Goal: Use online tool/utility: Use online tool/utility

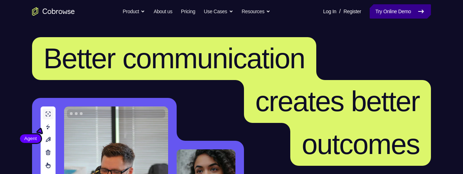
click at [407, 14] on link "Try Online Demo" at bounding box center [400, 11] width 61 height 14
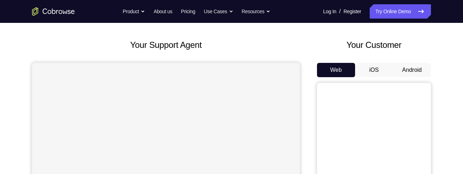
scroll to position [30, 0]
click at [407, 71] on button "Android" at bounding box center [412, 70] width 38 height 14
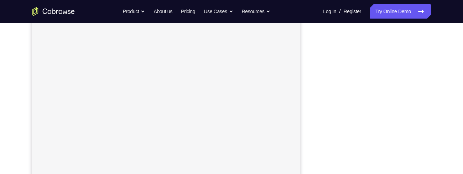
scroll to position [140, 0]
click at [315, 140] on div "Your Support Agent Your Customer Web iOS Android" at bounding box center [231, 60] width 399 height 263
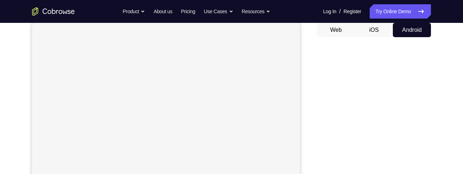
scroll to position [100, 0]
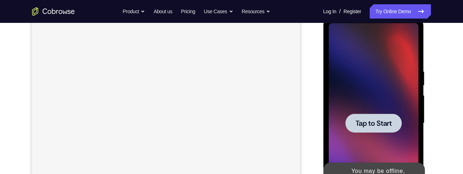
click at [387, 129] on div at bounding box center [373, 122] width 56 height 19
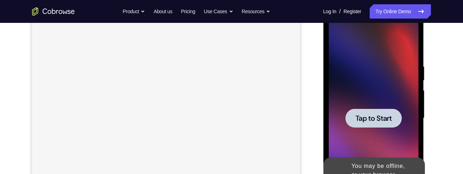
scroll to position [131, 0]
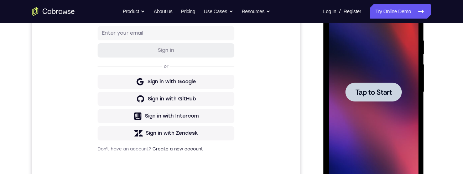
click at [389, 93] on span "Tap to Start" at bounding box center [373, 91] width 36 height 7
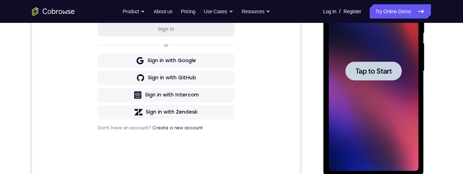
scroll to position [140, 0]
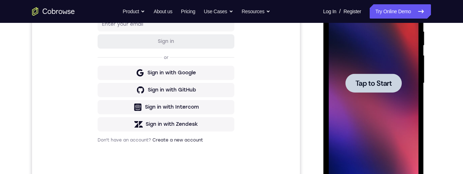
click at [383, 81] on span "Tap to Start" at bounding box center [373, 82] width 36 height 7
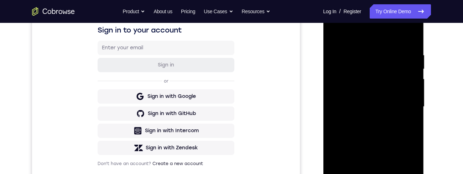
scroll to position [151, 0]
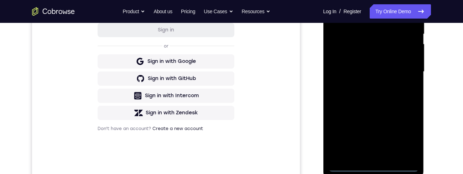
click at [373, 166] on div at bounding box center [374, 72] width 90 height 200
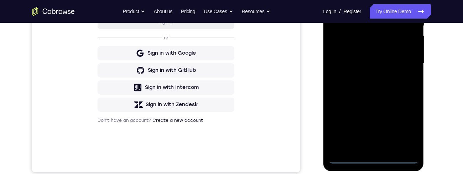
click at [405, 125] on div at bounding box center [374, 64] width 90 height 200
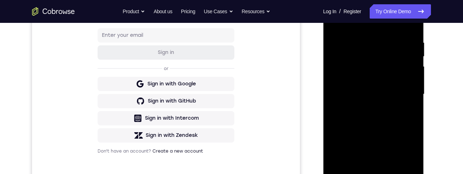
scroll to position [125, 0]
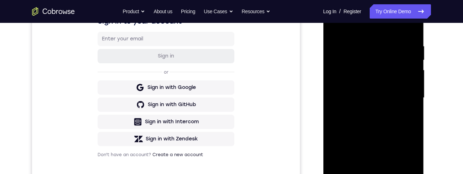
click at [389, 28] on div at bounding box center [374, 98] width 90 height 200
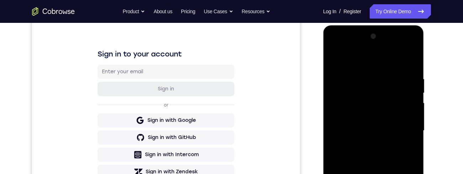
scroll to position [113, 0]
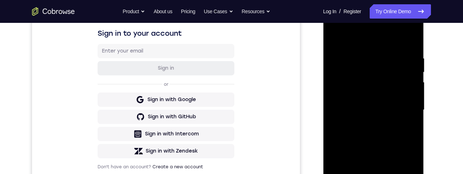
click at [406, 108] on div at bounding box center [374, 110] width 90 height 200
click at [367, 125] on div at bounding box center [374, 110] width 90 height 200
click at [391, 99] on div at bounding box center [374, 110] width 90 height 200
click at [384, 93] on div at bounding box center [374, 110] width 90 height 200
click at [385, 109] on div at bounding box center [374, 110] width 90 height 200
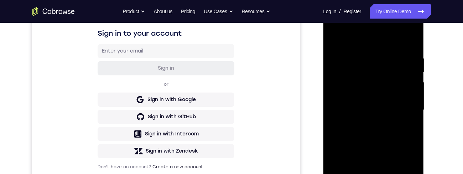
click at [382, 132] on div at bounding box center [374, 110] width 90 height 200
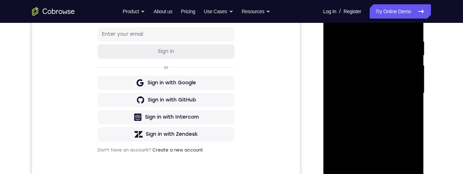
scroll to position [140, 0]
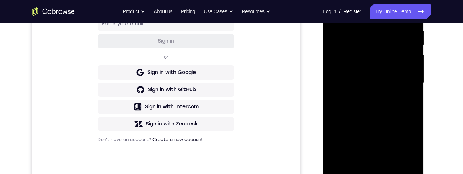
click at [389, 101] on div at bounding box center [374, 83] width 90 height 200
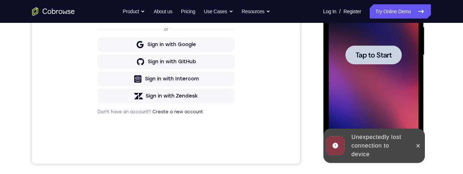
click at [393, 58] on div at bounding box center [373, 54] width 56 height 19
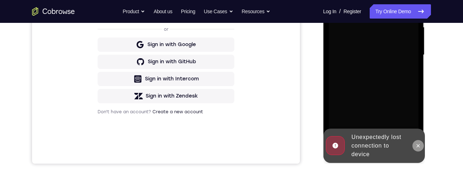
click at [419, 144] on icon at bounding box center [418, 145] width 3 height 3
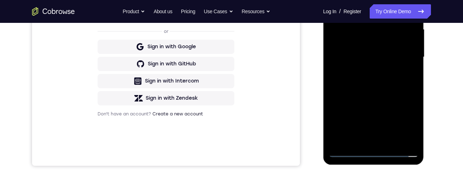
scroll to position [175, 0]
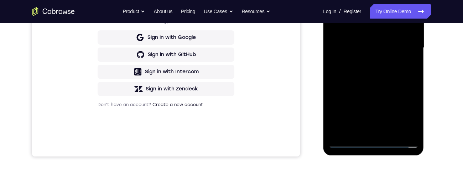
click at [372, 143] on div at bounding box center [374, 48] width 90 height 200
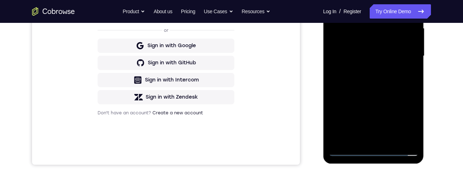
click at [372, 152] on div at bounding box center [374, 56] width 90 height 200
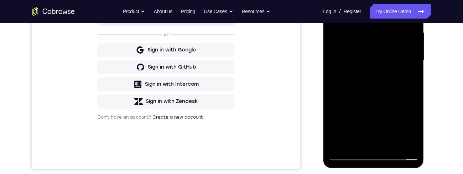
click at [376, 155] on div at bounding box center [374, 60] width 90 height 200
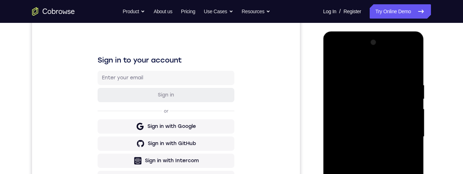
scroll to position [93, 0]
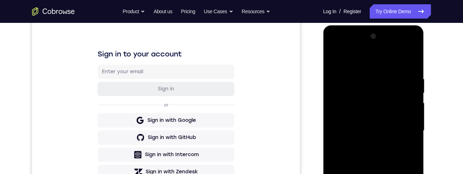
click at [405, 173] on div at bounding box center [374, 131] width 90 height 200
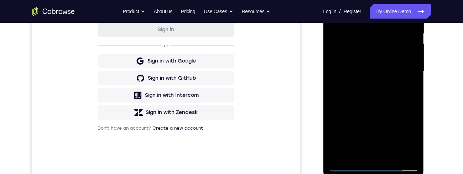
click at [405, 139] on div at bounding box center [374, 71] width 90 height 200
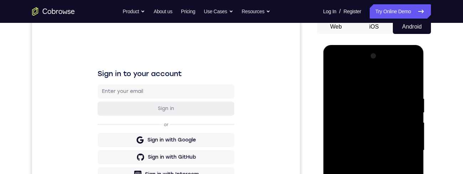
scroll to position [71, 0]
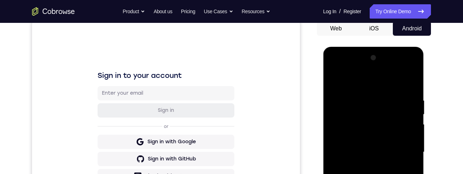
click at [384, 86] on div at bounding box center [374, 152] width 90 height 200
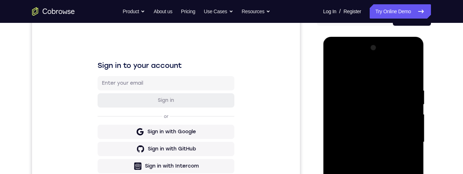
scroll to position [82, 0]
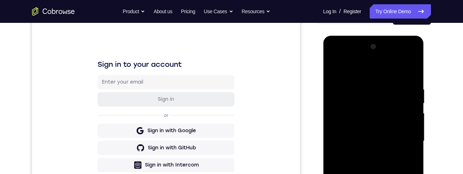
click at [400, 136] on div at bounding box center [374, 141] width 90 height 200
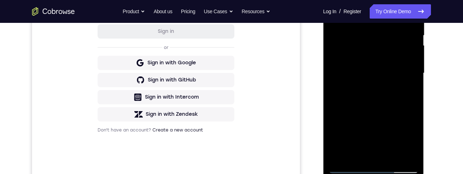
scroll to position [153, 0]
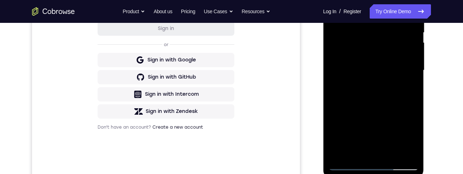
click at [365, 81] on div at bounding box center [374, 70] width 90 height 200
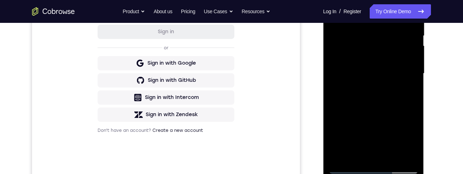
click at [368, 87] on div at bounding box center [374, 74] width 90 height 200
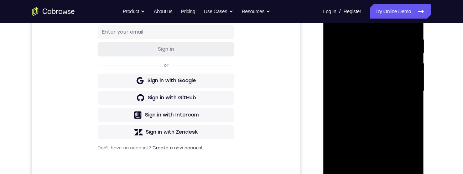
click at [365, 102] on div at bounding box center [374, 91] width 90 height 200
click at [368, 104] on div at bounding box center [374, 91] width 90 height 200
click at [383, 85] on div at bounding box center [374, 91] width 90 height 200
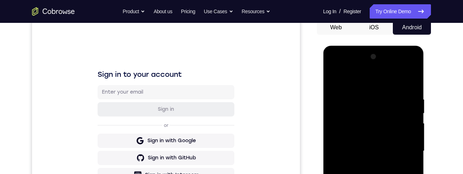
scroll to position [75, 0]
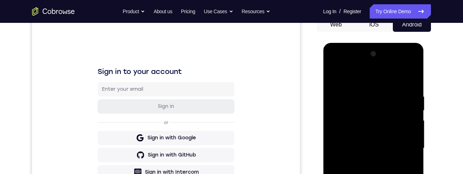
click at [338, 76] on div at bounding box center [374, 148] width 90 height 200
click at [333, 79] on div at bounding box center [374, 148] width 90 height 200
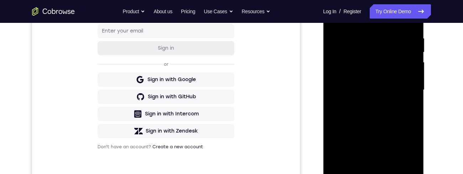
scroll to position [157, 0]
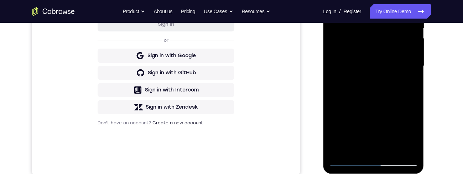
click at [351, 161] on div at bounding box center [374, 66] width 90 height 200
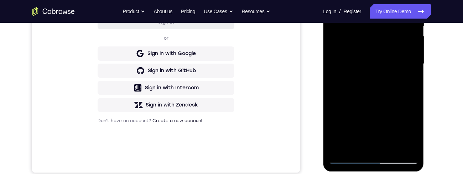
click at [347, 159] on div at bounding box center [374, 64] width 90 height 200
click at [401, 159] on div at bounding box center [374, 64] width 90 height 200
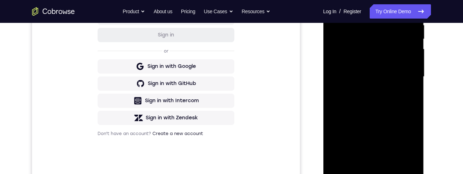
scroll to position [173, 0]
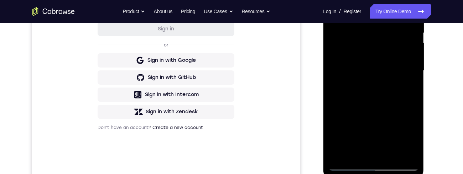
click at [382, 65] on div at bounding box center [374, 71] width 90 height 200
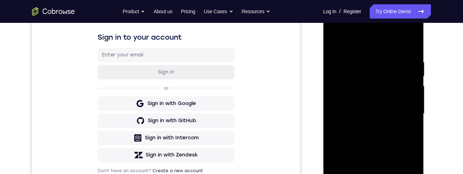
scroll to position [106, 0]
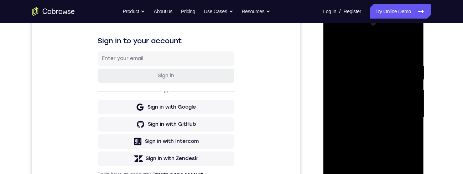
click at [376, 102] on div at bounding box center [374, 117] width 90 height 200
click at [381, 100] on div at bounding box center [374, 117] width 90 height 200
click at [384, 112] on div at bounding box center [374, 117] width 90 height 200
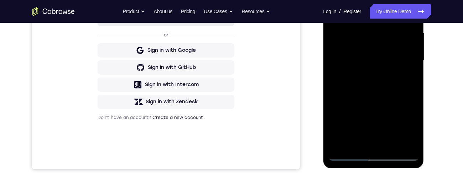
scroll to position [155, 0]
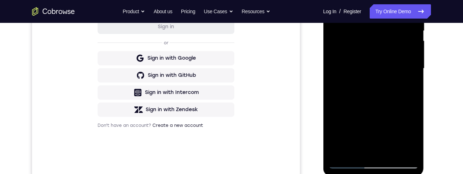
click at [391, 38] on div at bounding box center [374, 69] width 90 height 200
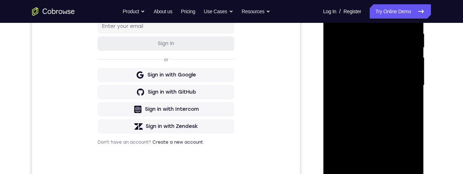
click at [385, 56] on div at bounding box center [374, 85] width 90 height 200
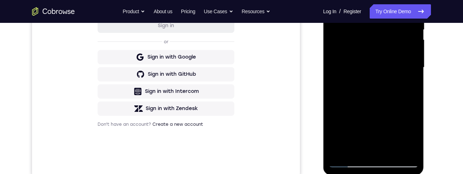
scroll to position [129, 0]
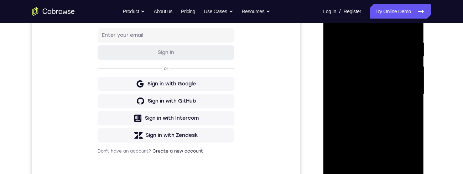
click at [398, 63] on div at bounding box center [374, 94] width 90 height 200
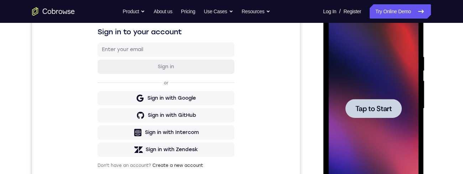
click at [382, 105] on span "Tap to Start" at bounding box center [373, 108] width 36 height 7
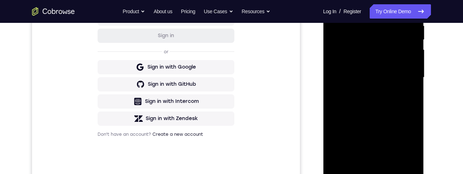
scroll to position [175, 0]
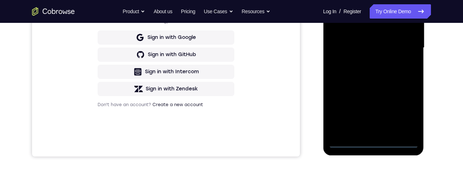
click at [374, 143] on div at bounding box center [374, 48] width 90 height 200
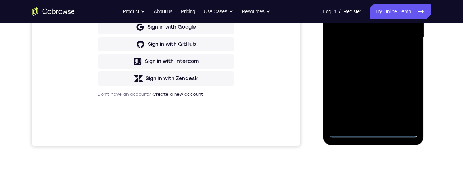
scroll to position [169, 0]
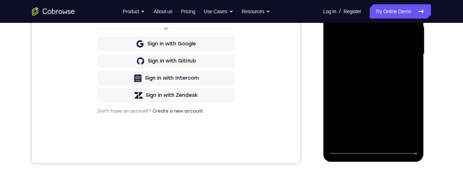
click at [402, 120] on div at bounding box center [374, 54] width 90 height 200
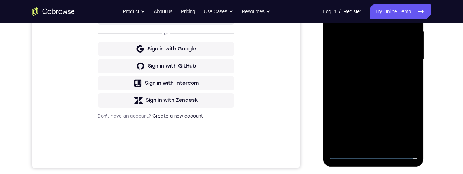
click at [453, 79] on div "Your Support Agent Your Customer Web iOS Android Next Steps We’d be happy to gi…" at bounding box center [232, 94] width 456 height 470
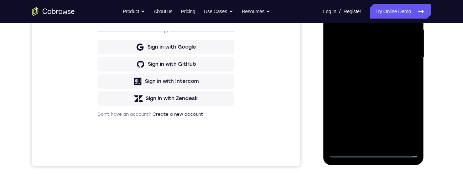
click at [405, 124] on div at bounding box center [374, 58] width 90 height 200
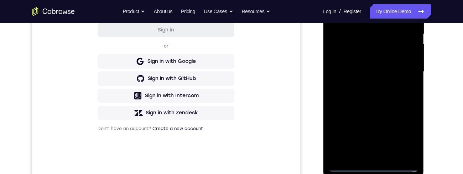
scroll to position [137, 0]
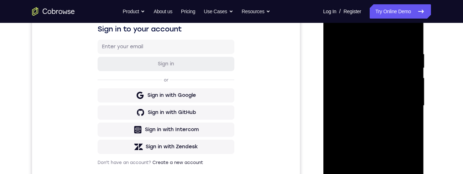
click at [376, 38] on div at bounding box center [374, 106] width 90 height 200
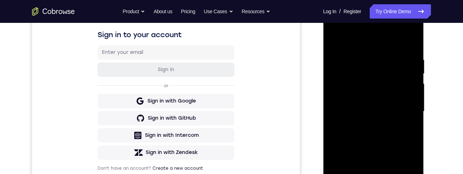
click at [405, 110] on div at bounding box center [374, 111] width 90 height 200
click at [366, 123] on div at bounding box center [374, 111] width 90 height 200
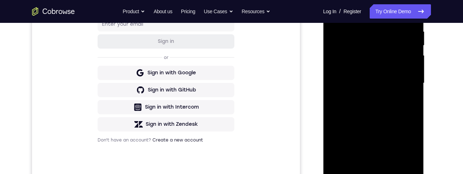
scroll to position [140, 0]
click at [366, 97] on div at bounding box center [374, 83] width 90 height 200
click at [381, 77] on div at bounding box center [374, 83] width 90 height 200
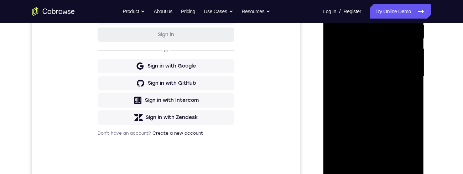
scroll to position [150, 0]
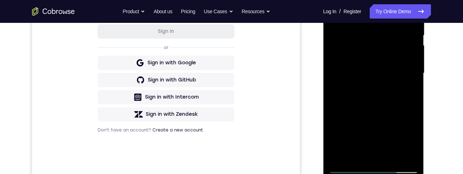
click at [374, 42] on div at bounding box center [374, 73] width 90 height 200
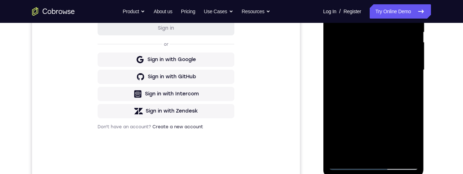
click at [372, 40] on div at bounding box center [374, 70] width 90 height 200
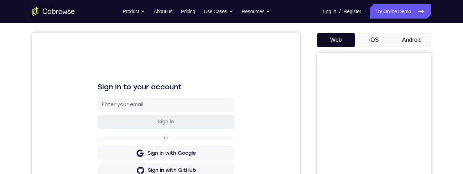
click at [416, 42] on button "Android" at bounding box center [412, 40] width 38 height 14
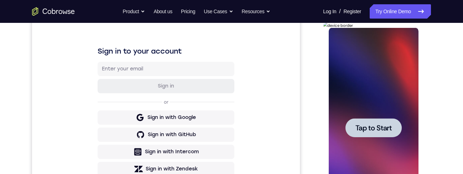
scroll to position [106, 0]
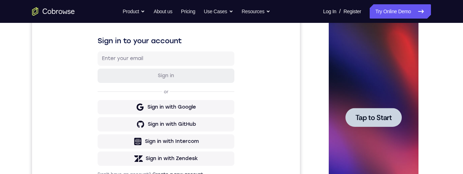
click at [388, 115] on span "Tap to Start" at bounding box center [373, 117] width 36 height 7
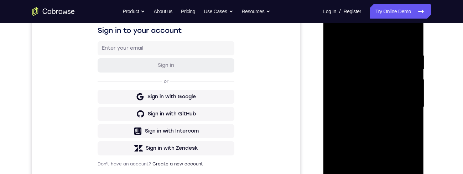
click at [375, 205] on div at bounding box center [374, 107] width 90 height 200
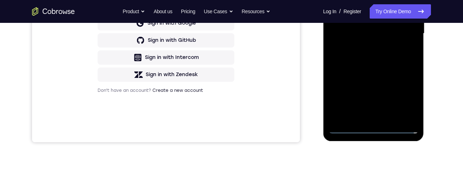
click at [406, 96] on div at bounding box center [374, 34] width 90 height 200
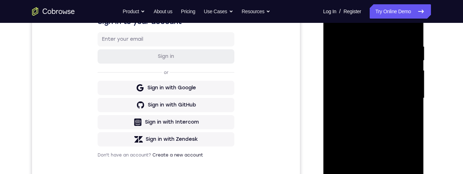
scroll to position [101, 0]
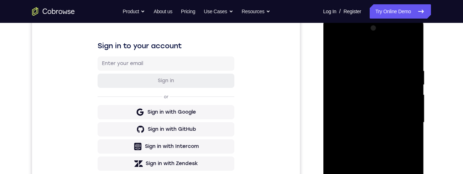
click at [382, 50] on div at bounding box center [374, 122] width 90 height 200
click at [406, 119] on div at bounding box center [374, 122] width 90 height 200
click at [366, 136] on div at bounding box center [374, 122] width 90 height 200
click at [388, 118] on div at bounding box center [374, 122] width 90 height 200
click at [380, 108] on div at bounding box center [374, 122] width 90 height 200
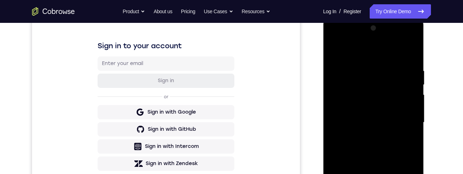
click at [382, 123] on div at bounding box center [374, 122] width 90 height 200
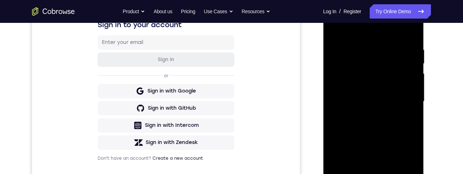
scroll to position [129, 0]
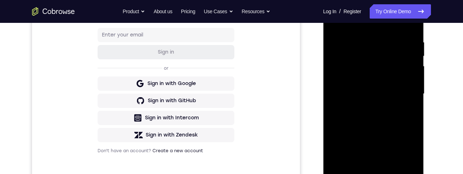
click at [384, 115] on div at bounding box center [374, 94] width 90 height 200
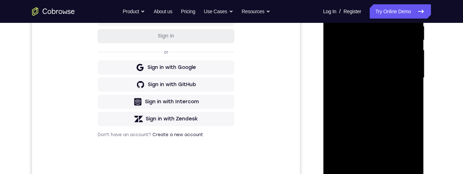
scroll to position [146, 0]
click at [390, 106] on div at bounding box center [374, 77] width 90 height 200
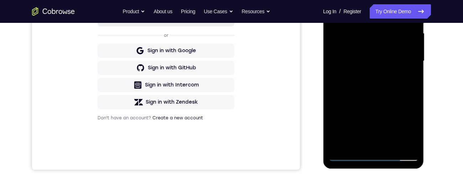
scroll to position [161, 0]
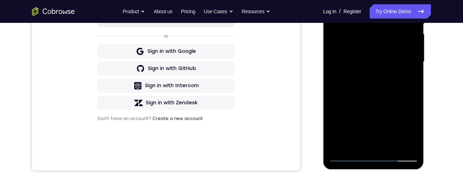
click at [412, 61] on div at bounding box center [374, 62] width 90 height 200
click at [336, 118] on div at bounding box center [374, 62] width 90 height 200
click at [334, 117] on div at bounding box center [374, 62] width 90 height 200
click at [333, 128] on div at bounding box center [374, 62] width 90 height 200
click at [390, 145] on div at bounding box center [374, 62] width 90 height 200
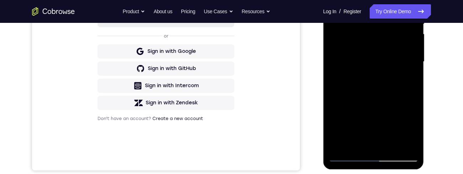
click at [380, 99] on div at bounding box center [374, 62] width 90 height 200
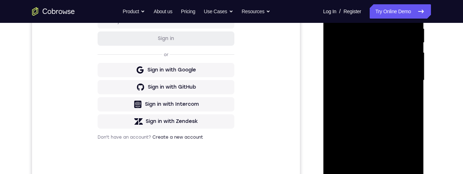
scroll to position [142, 0]
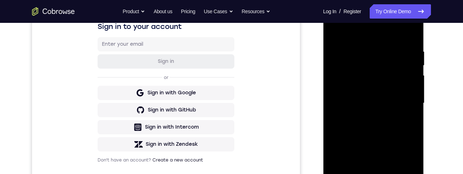
click at [339, 32] on div at bounding box center [374, 103] width 90 height 200
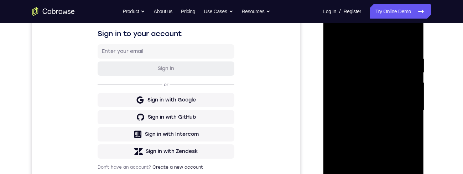
scroll to position [128, 0]
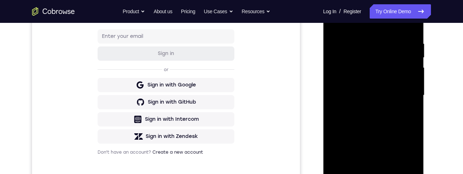
click at [414, 21] on div at bounding box center [374, 95] width 90 height 200
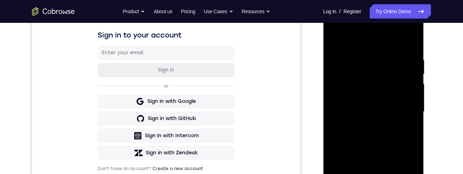
click at [336, 41] on div at bounding box center [374, 112] width 90 height 200
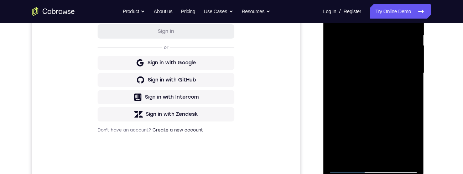
scroll to position [158, 0]
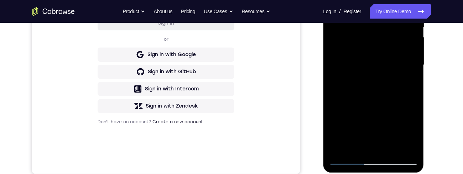
click at [357, 149] on div at bounding box center [374, 65] width 90 height 200
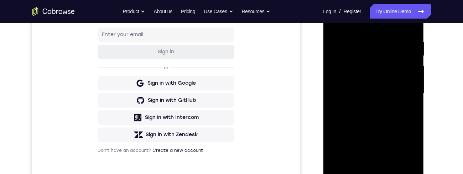
scroll to position [103, 0]
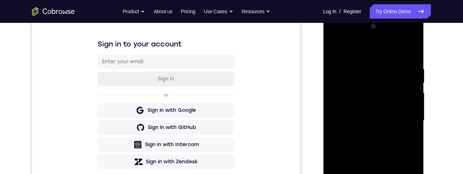
click at [393, 49] on div at bounding box center [374, 121] width 90 height 200
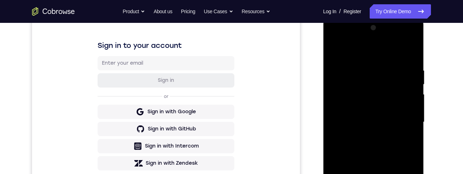
click at [369, 71] on div at bounding box center [374, 122] width 90 height 200
click at [374, 61] on div at bounding box center [374, 122] width 90 height 200
click at [347, 205] on div at bounding box center [374, 122] width 90 height 200
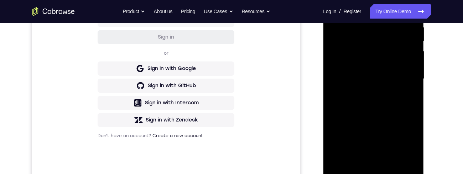
scroll to position [82, 0]
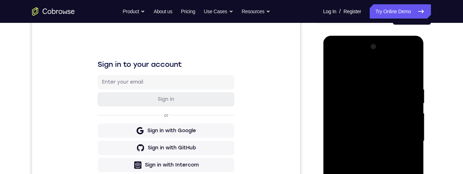
click at [333, 69] on div at bounding box center [374, 141] width 90 height 200
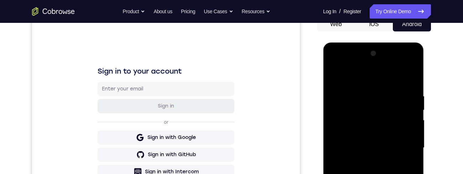
click at [372, 96] on div at bounding box center [374, 148] width 90 height 200
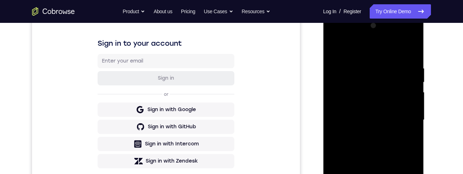
click at [379, 60] on div at bounding box center [374, 120] width 90 height 200
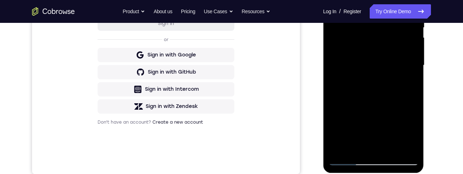
click at [366, 148] on div at bounding box center [374, 65] width 90 height 200
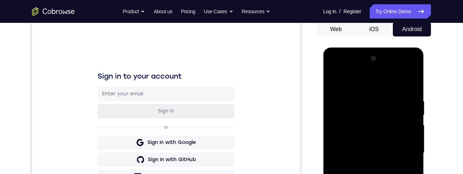
click at [333, 81] on div at bounding box center [374, 153] width 90 height 200
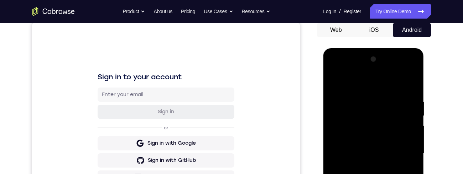
click at [369, 103] on div at bounding box center [374, 153] width 90 height 200
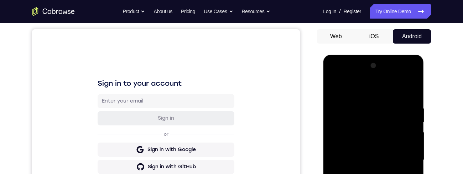
click at [367, 98] on div at bounding box center [374, 160] width 90 height 200
click at [333, 87] on div at bounding box center [374, 160] width 90 height 200
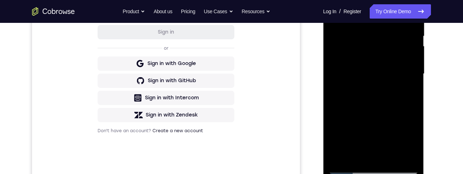
scroll to position [95, 0]
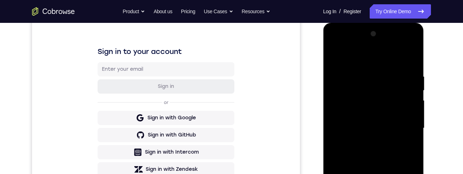
click at [335, 56] on div at bounding box center [374, 128] width 90 height 200
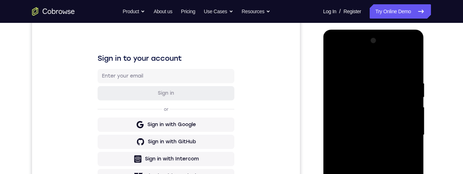
click at [373, 85] on div at bounding box center [374, 135] width 90 height 200
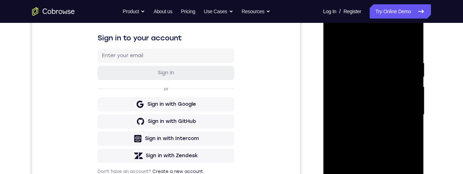
scroll to position [109, 0]
click at [372, 52] on div at bounding box center [374, 114] width 90 height 200
click at [337, 44] on div at bounding box center [374, 114] width 90 height 200
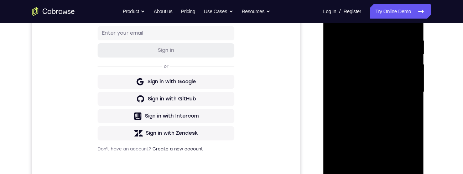
click at [348, 186] on div at bounding box center [374, 92] width 90 height 200
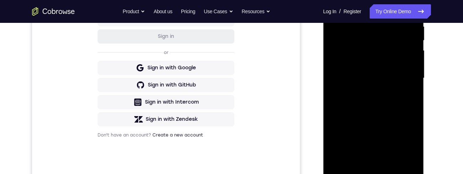
scroll to position [146, 0]
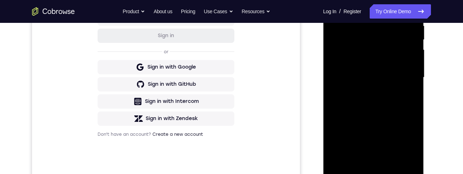
click at [408, 163] on div at bounding box center [374, 78] width 90 height 200
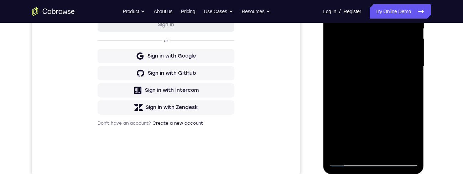
click at [349, 108] on div at bounding box center [374, 66] width 90 height 200
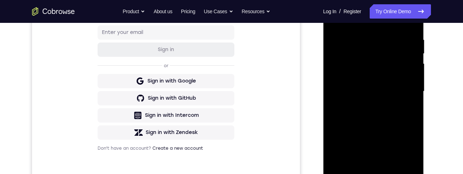
scroll to position [157, 0]
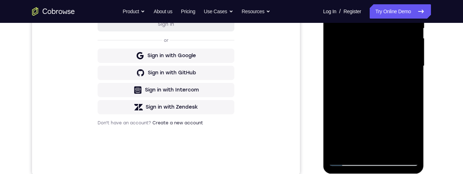
click at [411, 59] on div at bounding box center [374, 66] width 90 height 200
click at [413, 60] on div at bounding box center [374, 66] width 90 height 200
click at [413, 61] on div at bounding box center [374, 66] width 90 height 200
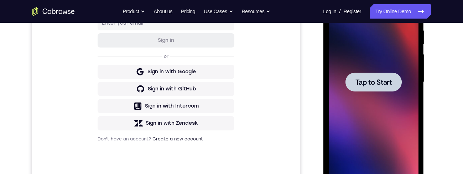
scroll to position [0, 0]
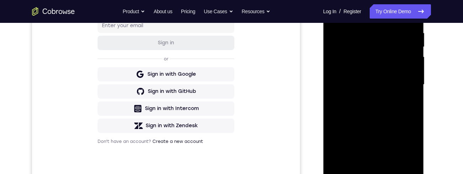
scroll to position [169, 0]
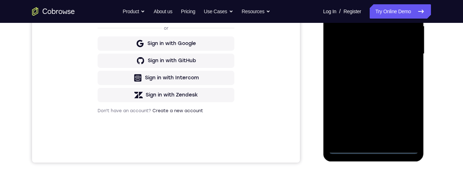
click at [372, 149] on div at bounding box center [374, 54] width 90 height 200
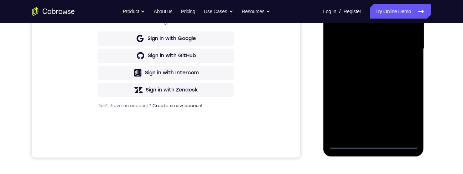
click at [406, 110] on div at bounding box center [374, 49] width 90 height 200
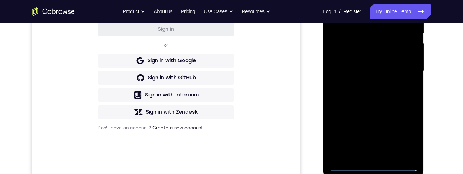
click at [375, 169] on div at bounding box center [374, 71] width 90 height 200
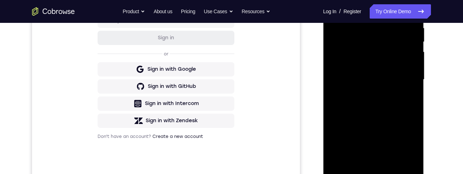
scroll to position [189, 0]
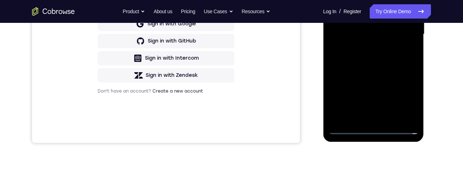
click at [404, 98] on div at bounding box center [374, 34] width 90 height 200
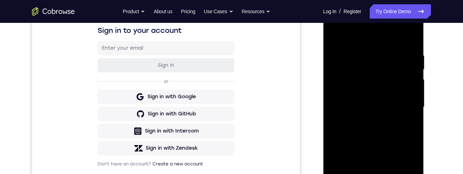
scroll to position [107, 0]
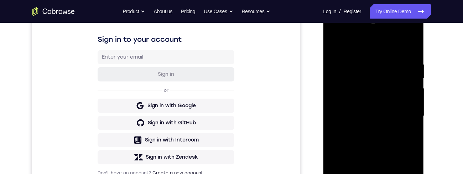
click at [382, 46] on div at bounding box center [374, 116] width 90 height 200
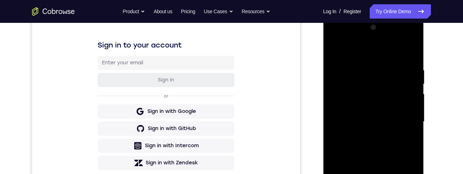
click at [401, 118] on div at bounding box center [374, 122] width 90 height 200
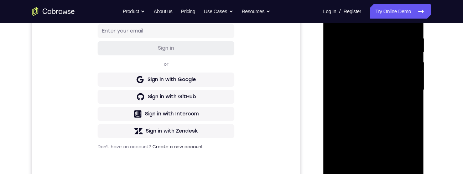
scroll to position [148, 0]
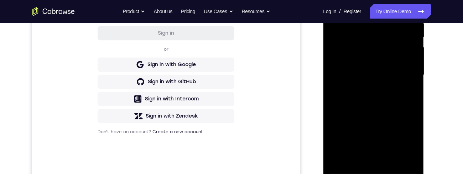
click at [365, 86] on div at bounding box center [374, 75] width 90 height 200
click at [366, 87] on div at bounding box center [374, 75] width 90 height 200
click at [383, 69] on div at bounding box center [374, 75] width 90 height 200
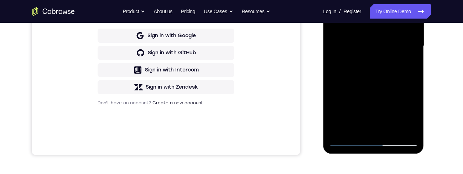
scroll to position [0, 0]
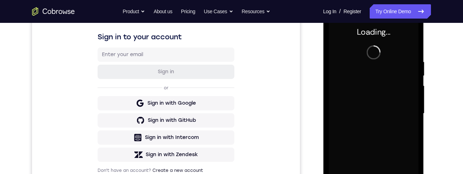
scroll to position [111, 0]
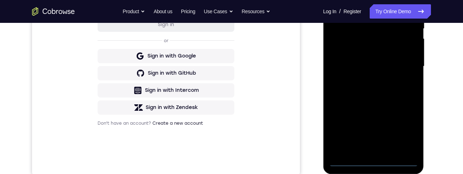
scroll to position [168, 0]
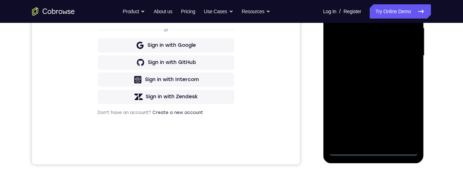
click at [374, 150] on div at bounding box center [374, 56] width 90 height 200
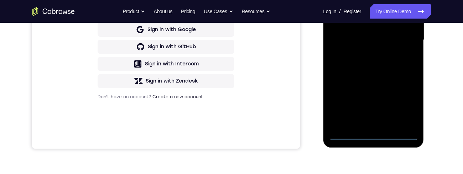
scroll to position [182, 0]
click at [370, 135] on div at bounding box center [374, 41] width 90 height 200
click at [408, 105] on div at bounding box center [374, 41] width 90 height 200
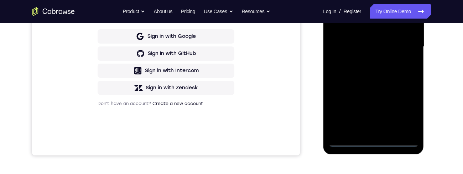
scroll to position [176, 0]
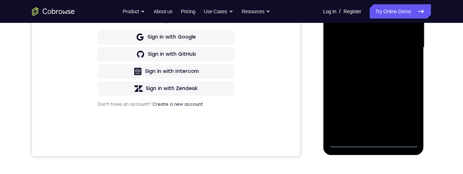
click at [403, 110] on div at bounding box center [374, 48] width 90 height 200
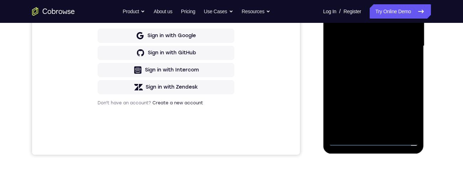
click at [374, 139] on div at bounding box center [374, 46] width 90 height 200
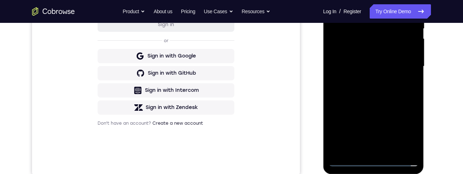
scroll to position [158, 0]
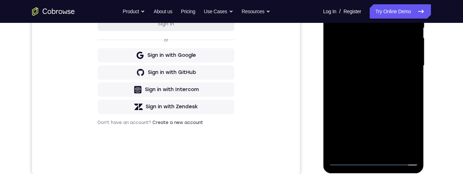
click at [403, 133] on div at bounding box center [374, 66] width 90 height 200
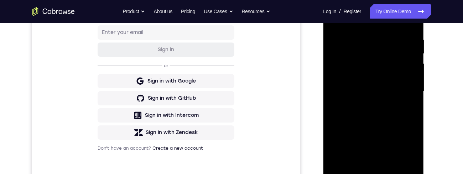
scroll to position [112, 0]
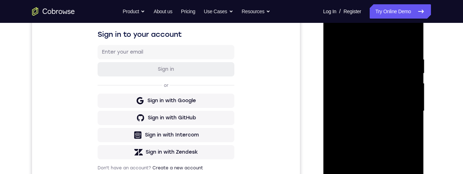
click at [382, 45] on div at bounding box center [374, 111] width 90 height 200
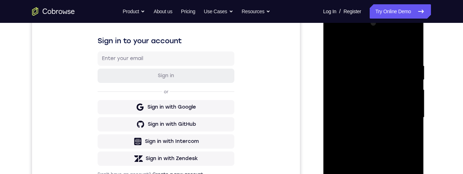
scroll to position [100, 0]
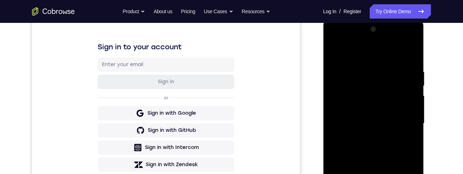
click at [381, 53] on div at bounding box center [374, 124] width 90 height 200
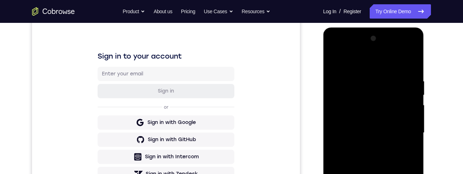
click at [406, 128] on div at bounding box center [374, 133] width 90 height 200
click at [365, 146] on div at bounding box center [374, 133] width 90 height 200
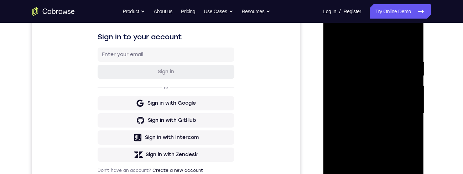
scroll to position [108, 0]
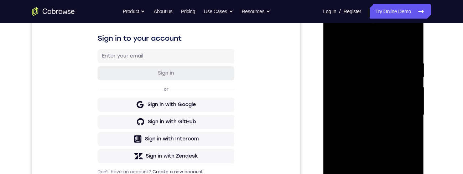
click at [371, 110] on div at bounding box center [374, 115] width 90 height 200
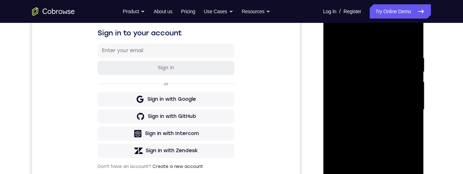
scroll to position [113, 0]
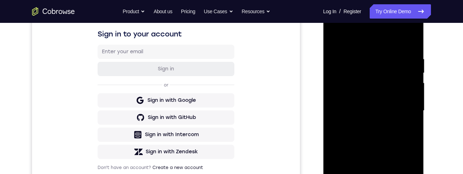
click at [395, 98] on div at bounding box center [374, 111] width 90 height 200
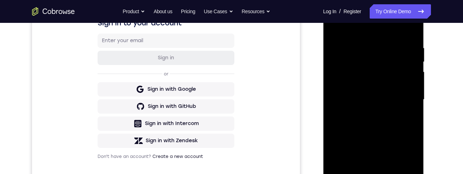
scroll to position [124, 0]
click at [384, 98] on div at bounding box center [374, 99] width 90 height 200
click at [379, 123] on div at bounding box center [374, 99] width 90 height 200
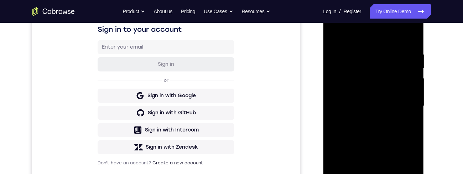
scroll to position [105, 0]
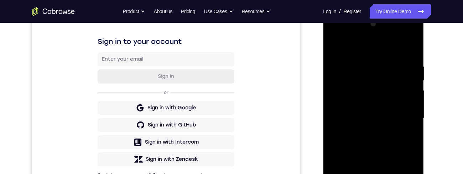
click at [364, 67] on div at bounding box center [374, 118] width 90 height 200
click at [387, 148] on div at bounding box center [374, 118] width 90 height 200
click at [375, 145] on div at bounding box center [374, 118] width 90 height 200
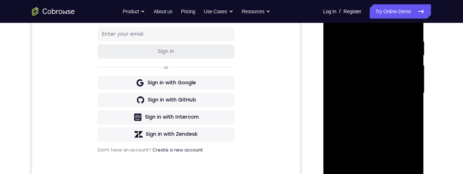
click at [380, 123] on div at bounding box center [374, 93] width 90 height 200
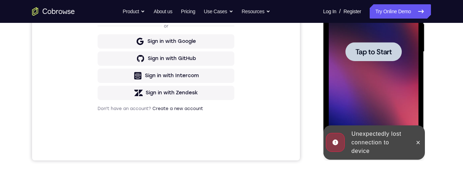
scroll to position [168, 0]
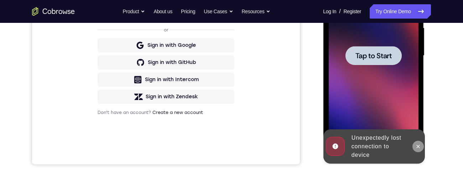
click at [419, 147] on icon at bounding box center [418, 146] width 6 height 6
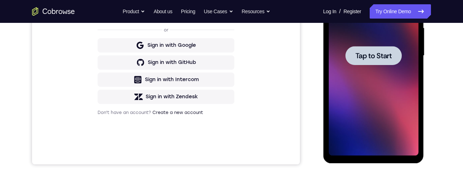
click at [379, 59] on span "Tap to Start" at bounding box center [373, 55] width 36 height 7
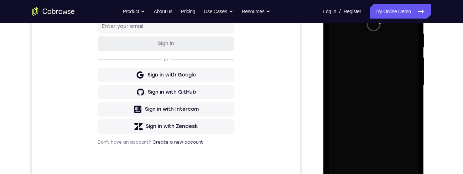
click at [445, 49] on div "Your Support Agent Your Customer Web iOS Android Next Steps We’d be happy to gi…" at bounding box center [232, 120] width 456 height 470
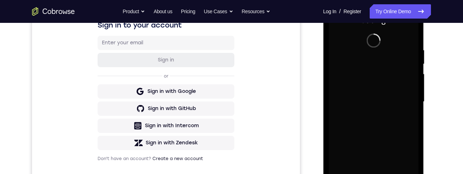
scroll to position [120, 0]
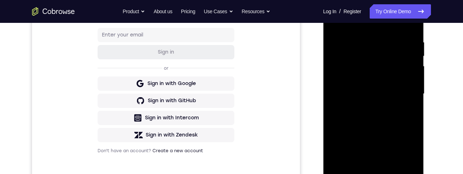
click at [373, 190] on div at bounding box center [374, 94] width 90 height 200
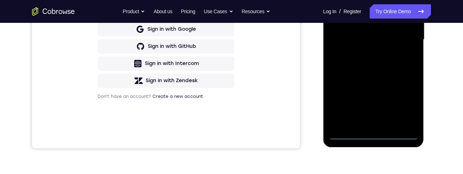
click at [405, 109] on div at bounding box center [374, 40] width 90 height 200
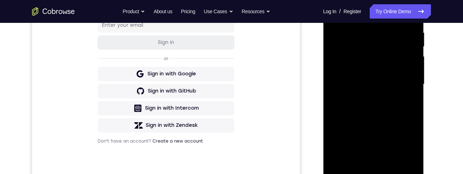
scroll to position [127, 0]
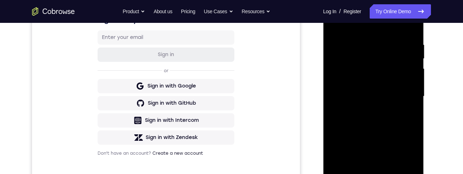
click at [383, 31] on div at bounding box center [374, 96] width 90 height 200
click at [406, 91] on div at bounding box center [374, 96] width 90 height 200
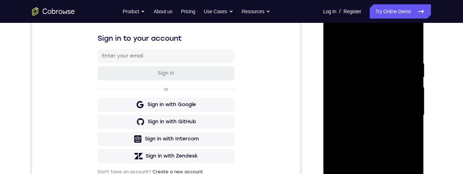
scroll to position [135, 0]
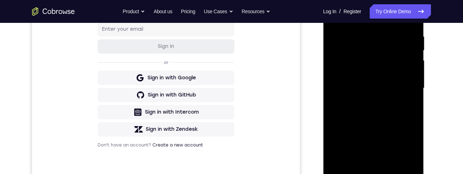
click at [366, 100] on div at bounding box center [374, 88] width 90 height 200
click at [374, 77] on div at bounding box center [374, 88] width 90 height 200
click at [365, 72] on div at bounding box center [374, 88] width 90 height 200
click at [388, 86] on div at bounding box center [374, 88] width 90 height 200
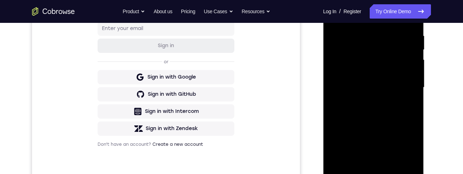
click at [387, 120] on div at bounding box center [374, 88] width 90 height 200
click at [414, 96] on div at bounding box center [374, 88] width 90 height 200
click at [415, 100] on div at bounding box center [374, 88] width 90 height 200
click at [339, 142] on div at bounding box center [374, 88] width 90 height 200
click at [334, 76] on div at bounding box center [374, 88] width 90 height 200
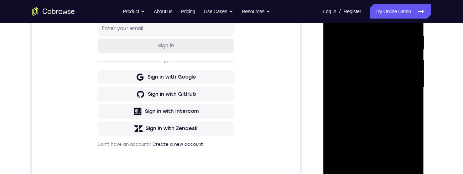
scroll to position [0, 0]
